Goal: Find contact information: Find contact information

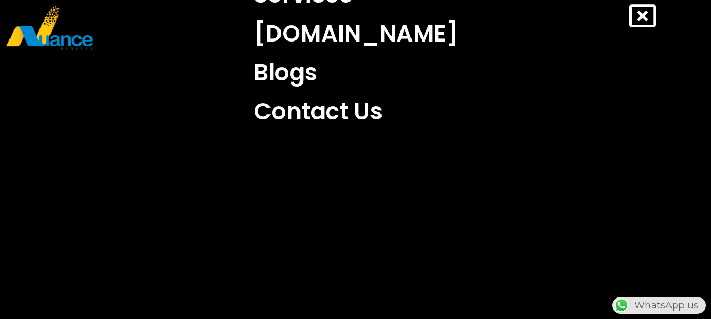
scroll to position [263, 0]
drag, startPoint x: 345, startPoint y: 60, endPoint x: 345, endPoint y: 80, distance: 20.0
click at [345, 92] on link "Contact Us" at bounding box center [356, 111] width 220 height 39
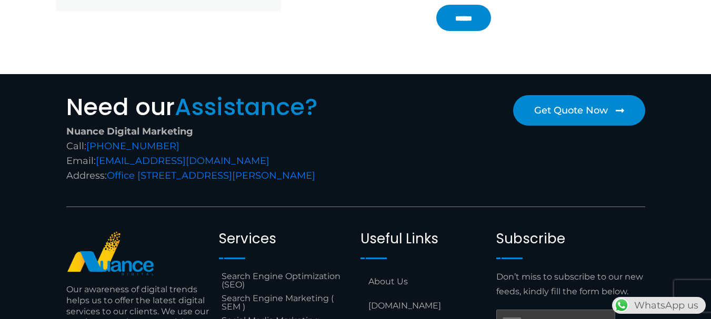
scroll to position [526, 0]
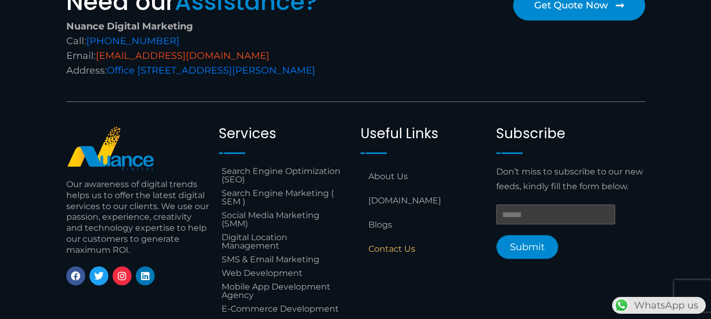
drag, startPoint x: 277, startPoint y: 54, endPoint x: 98, endPoint y: 59, distance: 178.9
click at [98, 59] on div "Nuance Digital Marketing Call: +974 6688 1424 Email: info@nuancedigitalsolution…" at bounding box center [208, 48] width 284 height 59
copy link "[EMAIL_ADDRESS][DOMAIN_NAME]"
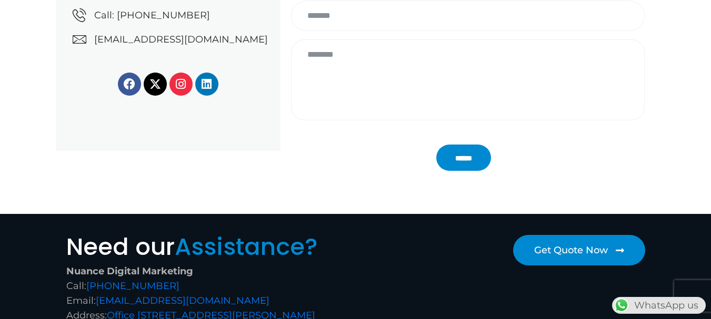
scroll to position [0, 0]
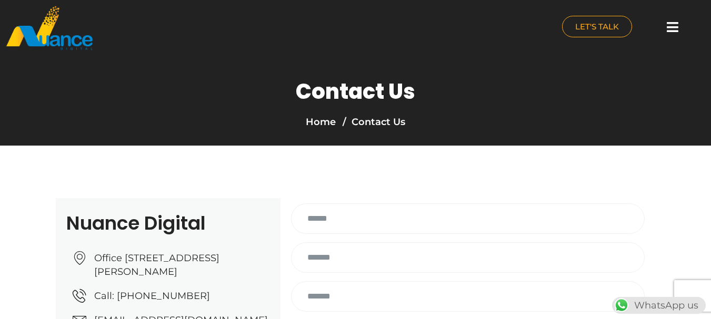
click at [678, 27] on icon at bounding box center [673, 27] width 12 height 13
